Goal: Transaction & Acquisition: Purchase product/service

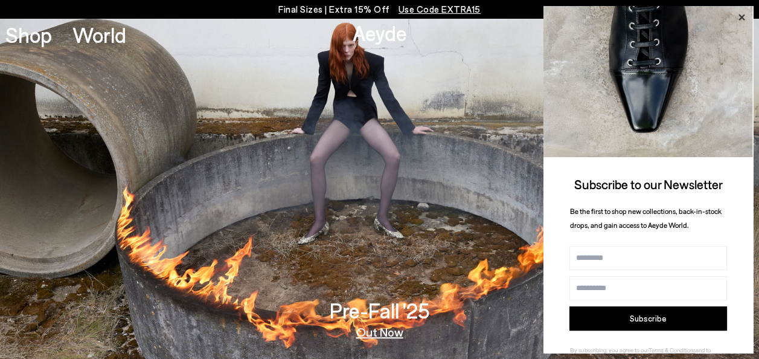
click at [741, 19] on icon at bounding box center [741, 18] width 16 height 16
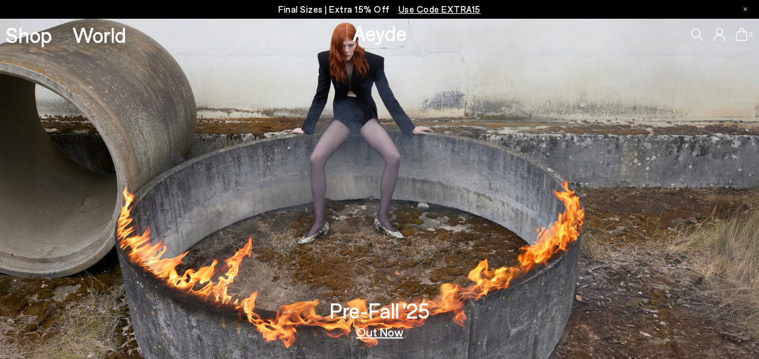
click at [688, 36] on div "0" at bounding box center [632, 34] width 253 height 33
click at [695, 33] on icon at bounding box center [697, 34] width 12 height 12
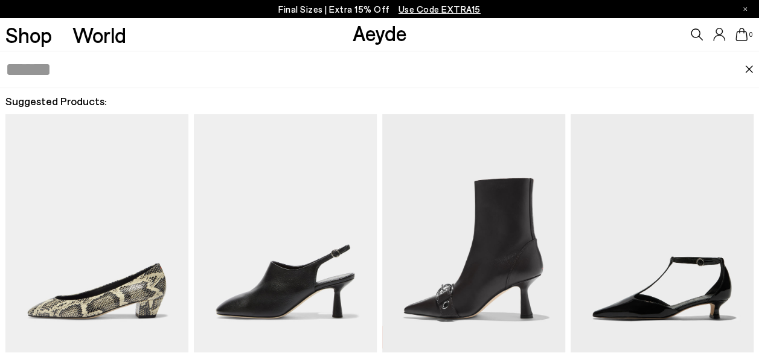
click at [451, 62] on input "text" at bounding box center [374, 69] width 739 height 36
type input "*******"
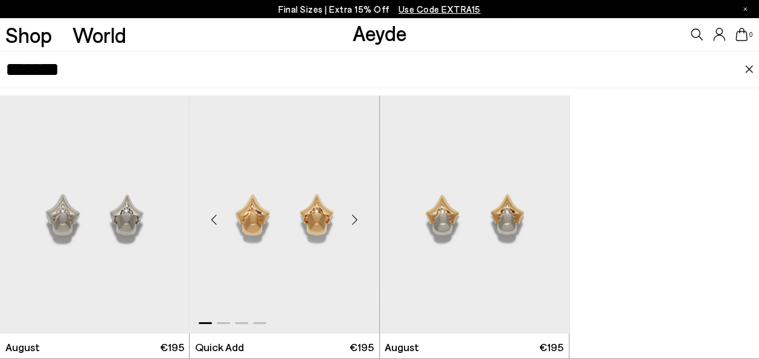
scroll to position [33, 0]
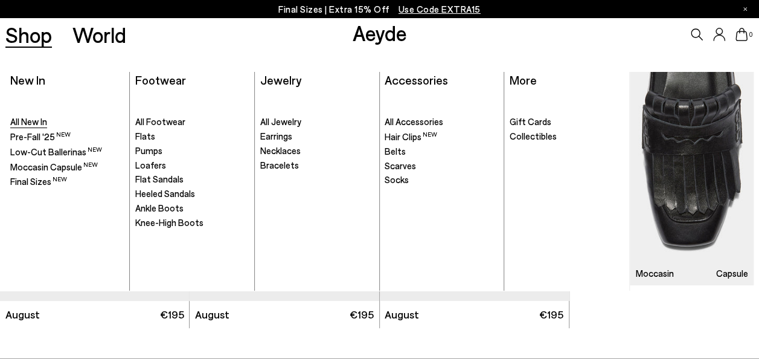
click at [27, 122] on span "All New In" at bounding box center [28, 121] width 37 height 11
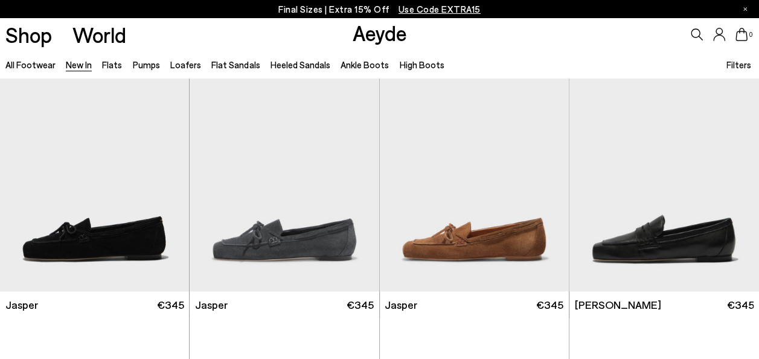
scroll to position [643, 0]
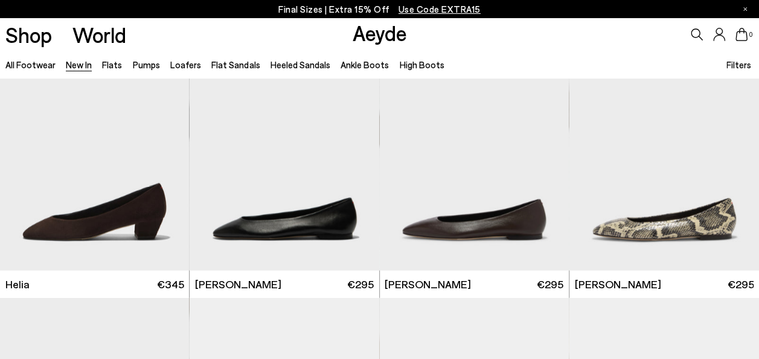
scroll to position [1112, 0]
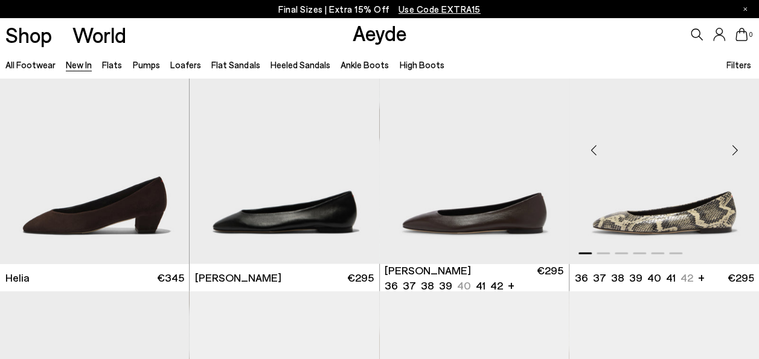
click at [591, 141] on div "Previous slide" at bounding box center [593, 149] width 36 height 36
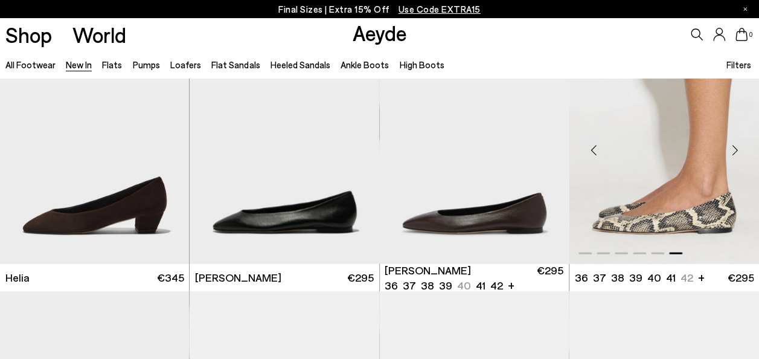
click at [591, 141] on div "Previous slide" at bounding box center [593, 149] width 36 height 36
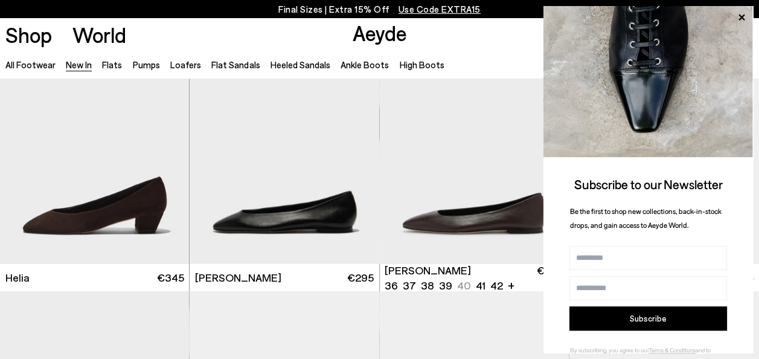
click at [742, 13] on icon at bounding box center [741, 18] width 16 height 16
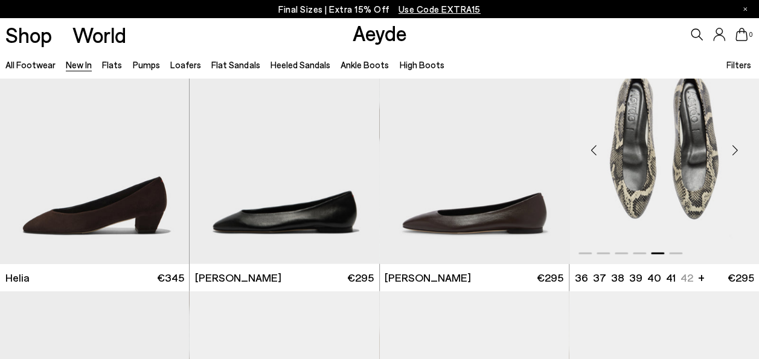
click at [593, 148] on div "Previous slide" at bounding box center [593, 149] width 36 height 36
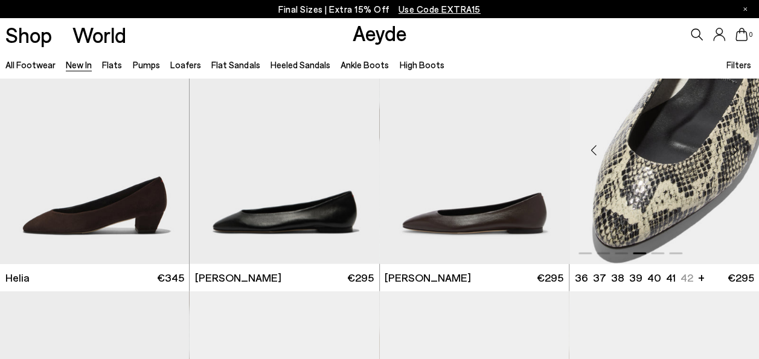
click at [593, 148] on div "Previous slide" at bounding box center [593, 149] width 36 height 36
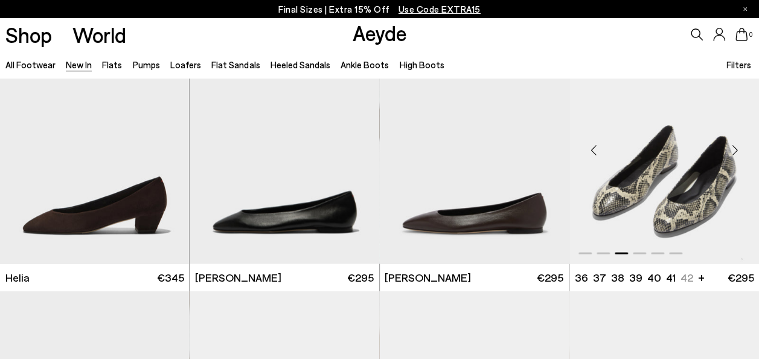
click at [593, 148] on div "Previous slide" at bounding box center [593, 149] width 36 height 36
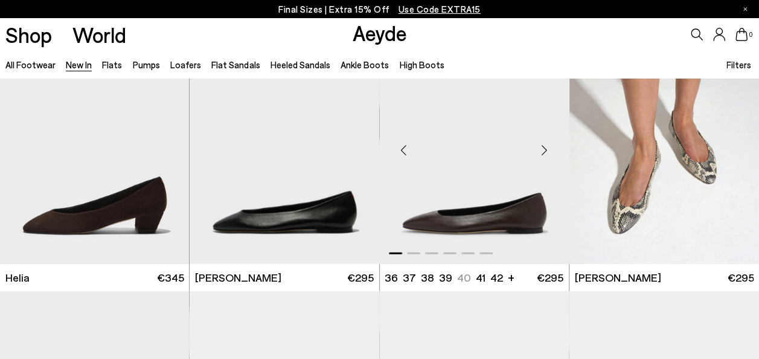
click at [546, 145] on div "Next slide" at bounding box center [544, 149] width 36 height 36
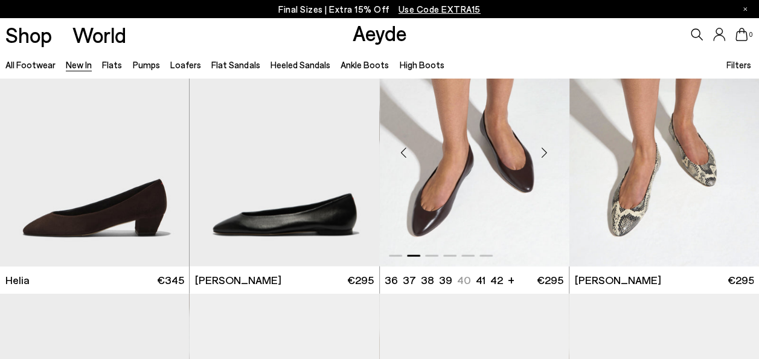
scroll to position [1110, 0]
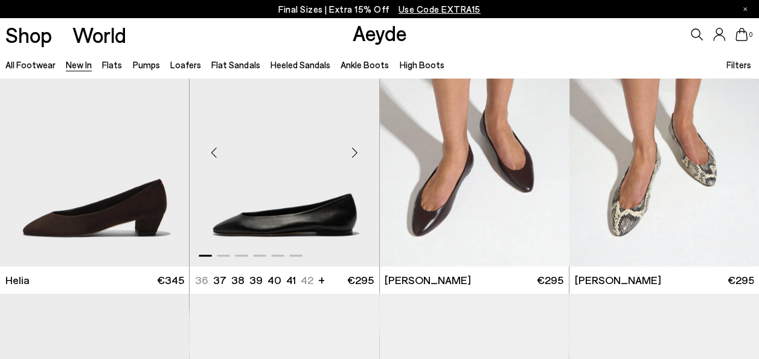
click at [353, 152] on div "Next slide" at bounding box center [355, 151] width 36 height 36
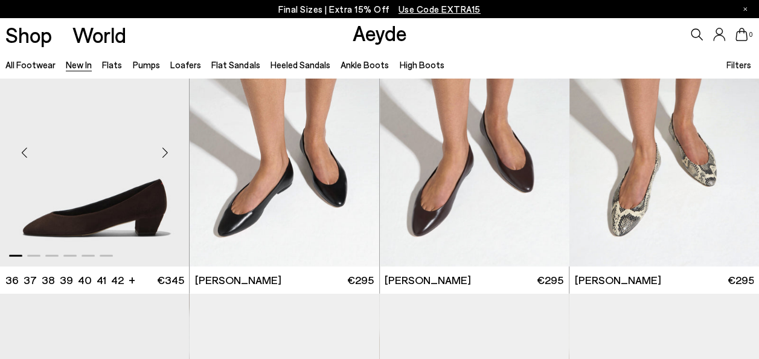
click at [162, 147] on div "Next slide" at bounding box center [165, 151] width 36 height 36
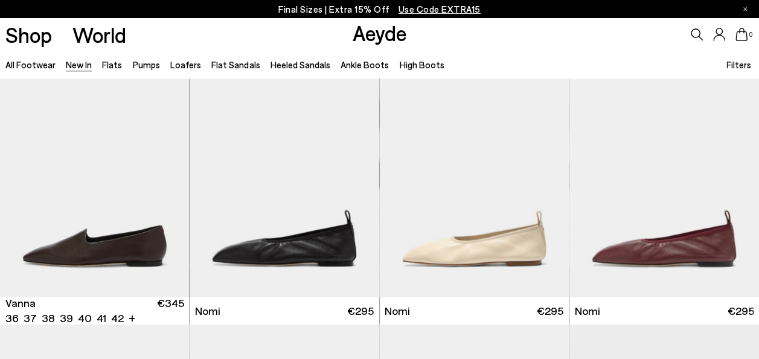
scroll to position [1958, 0]
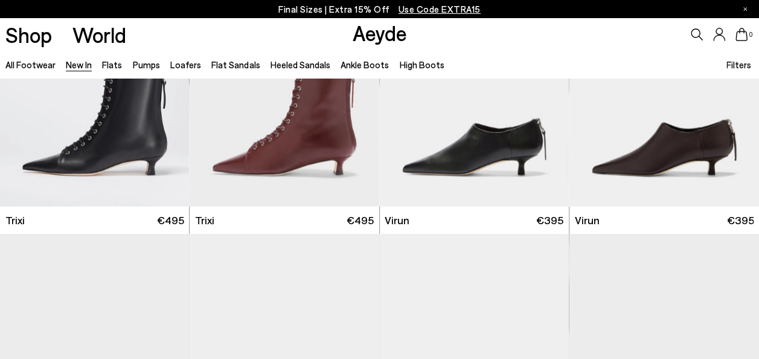
scroll to position [3822, 0]
